Goal: Find specific page/section: Find specific page/section

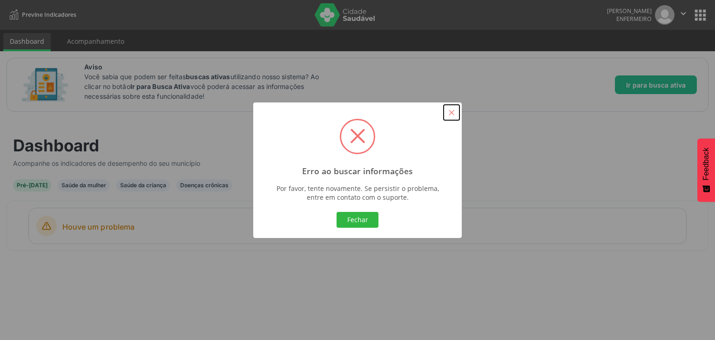
click at [449, 107] on button "×" at bounding box center [452, 113] width 16 height 16
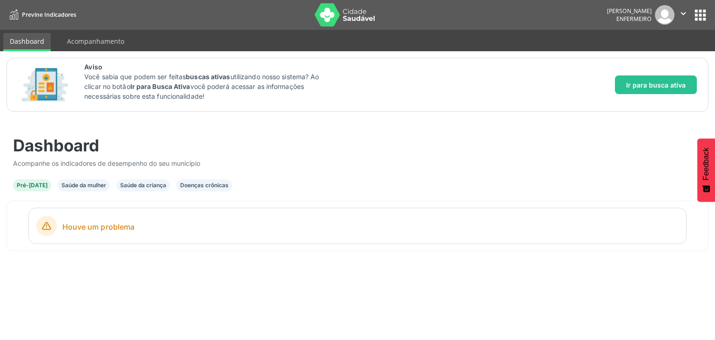
click at [704, 14] on button "apps" at bounding box center [701, 15] width 16 height 16
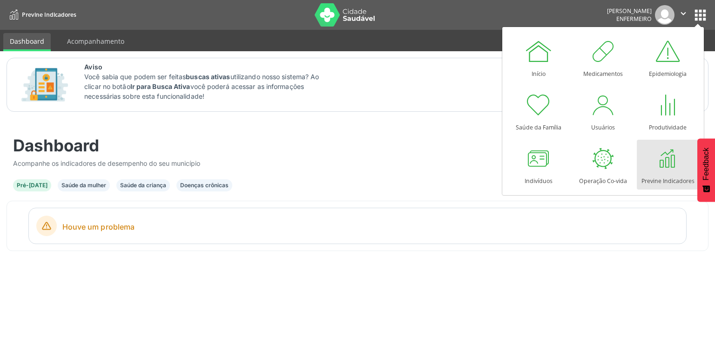
click at [661, 157] on div at bounding box center [668, 158] width 28 height 28
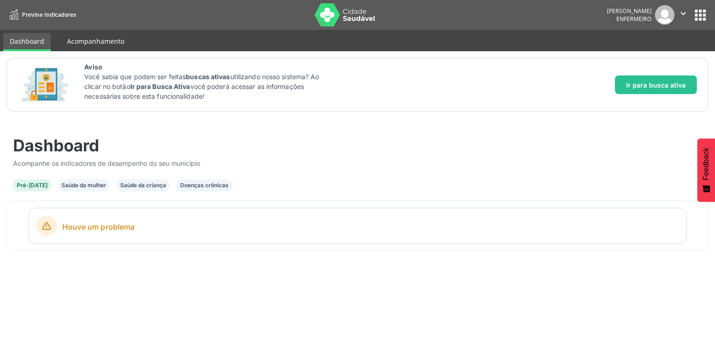
click at [99, 40] on link "Acompanhamento" at bounding box center [96, 41] width 70 height 16
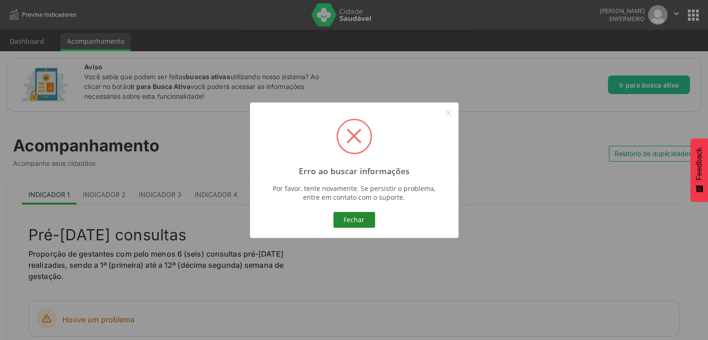
click at [354, 215] on button "Fechar" at bounding box center [354, 220] width 42 height 16
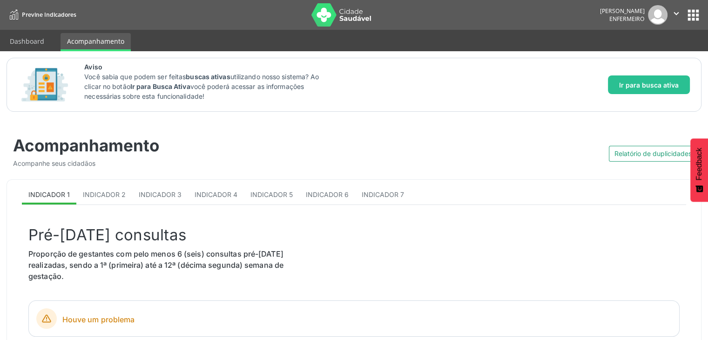
click at [429, 158] on div "Relatório de duplicidades" at bounding box center [528, 149] width 348 height 26
